Goal: Transaction & Acquisition: Purchase product/service

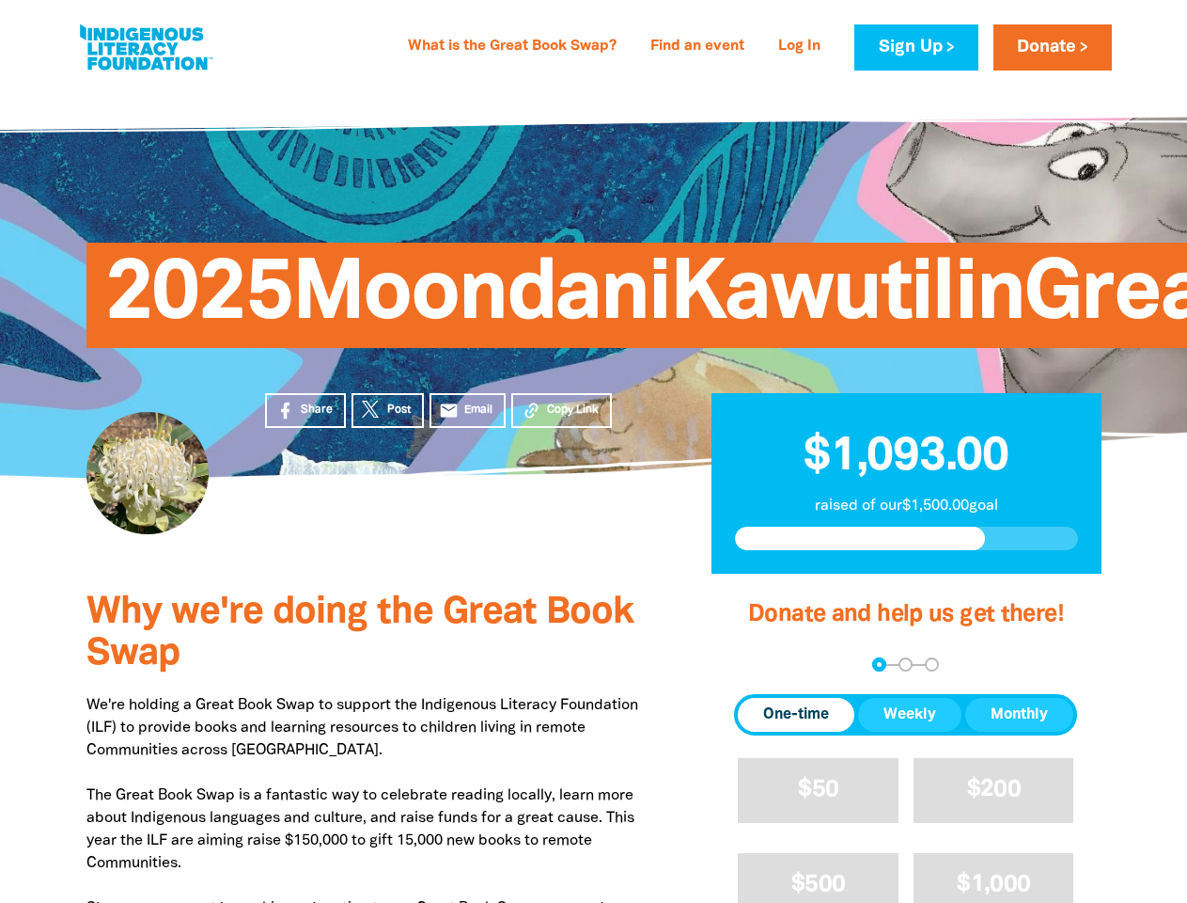
click at [593, 451] on div "2025MoondaniKawutilinGreatBookSwap" at bounding box center [594, 281] width 1128 height 393
click at [561, 410] on span "Copy Link" at bounding box center [573, 409] width 52 height 17
click at [760, 665] on div "arrow_back Back Step 1 Step 2 Step 3" at bounding box center [905, 664] width 343 height 14
click at [879, 664] on div "Navigate to step 1 of 3 to enter your donation amount" at bounding box center [879, 664] width 5 height 5
click at [796, 714] on span "One-time" at bounding box center [796, 714] width 66 height 23
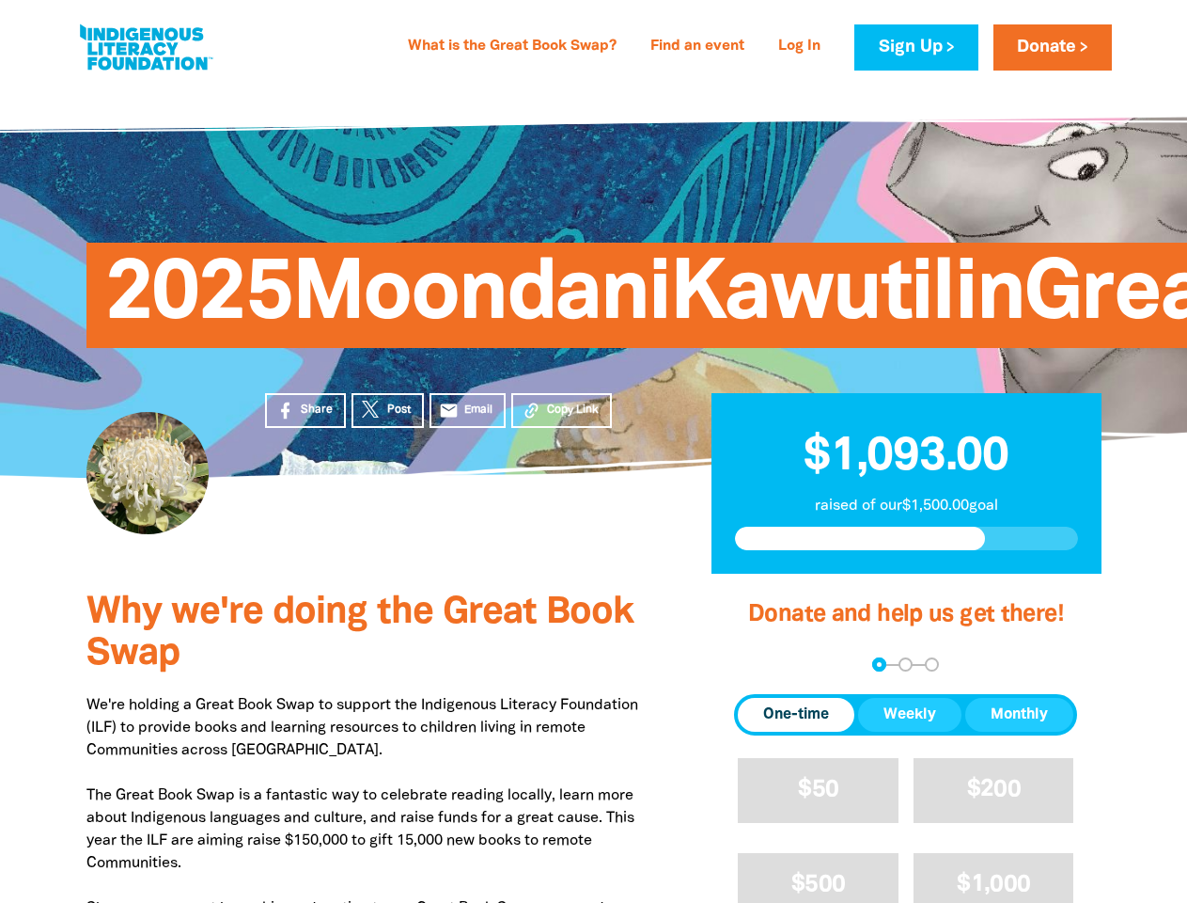
click at [910, 714] on span "Weekly" at bounding box center [910, 714] width 53 height 23
click at [1019, 714] on span "Monthly" at bounding box center [1019, 714] width 57 height 23
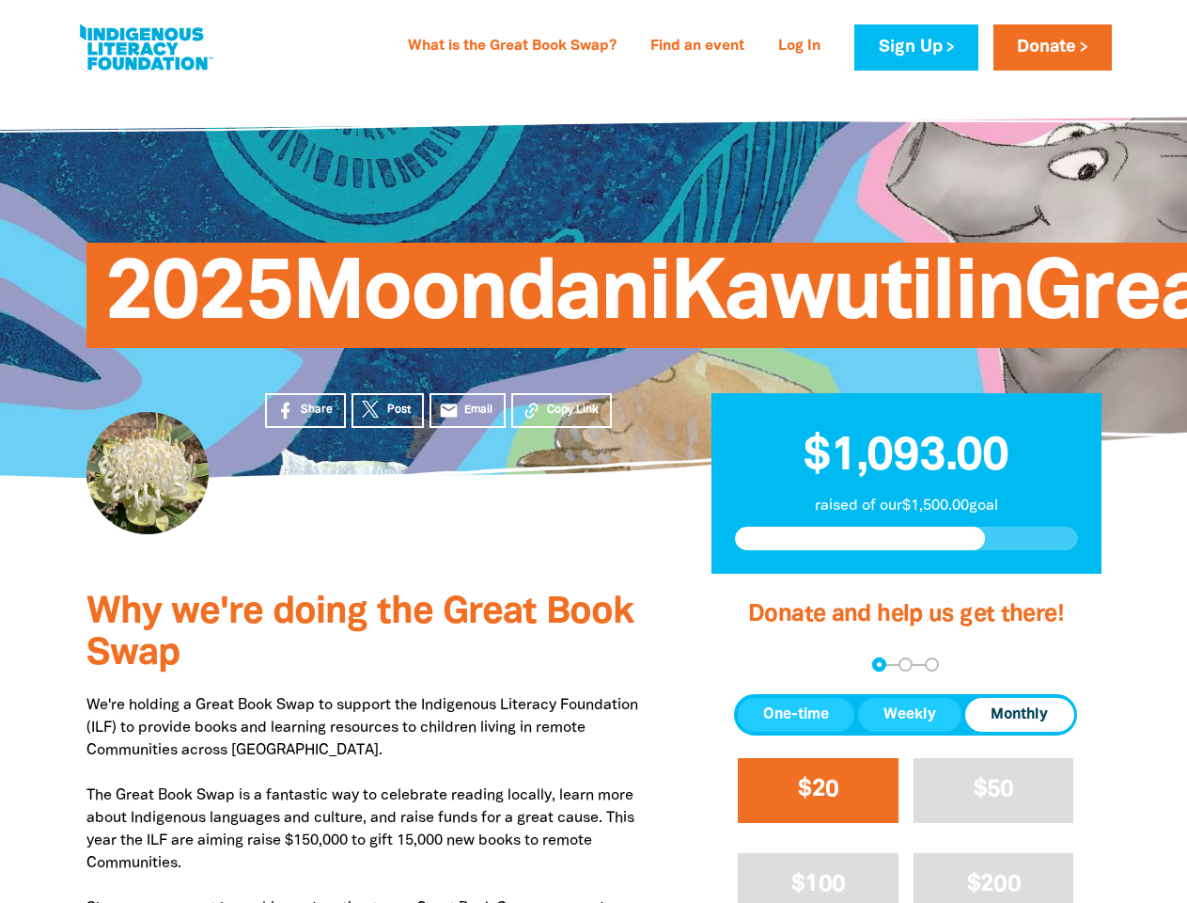
click at [818, 790] on span "$20" at bounding box center [818, 789] width 40 height 22
